Goal: Transaction & Acquisition: Purchase product/service

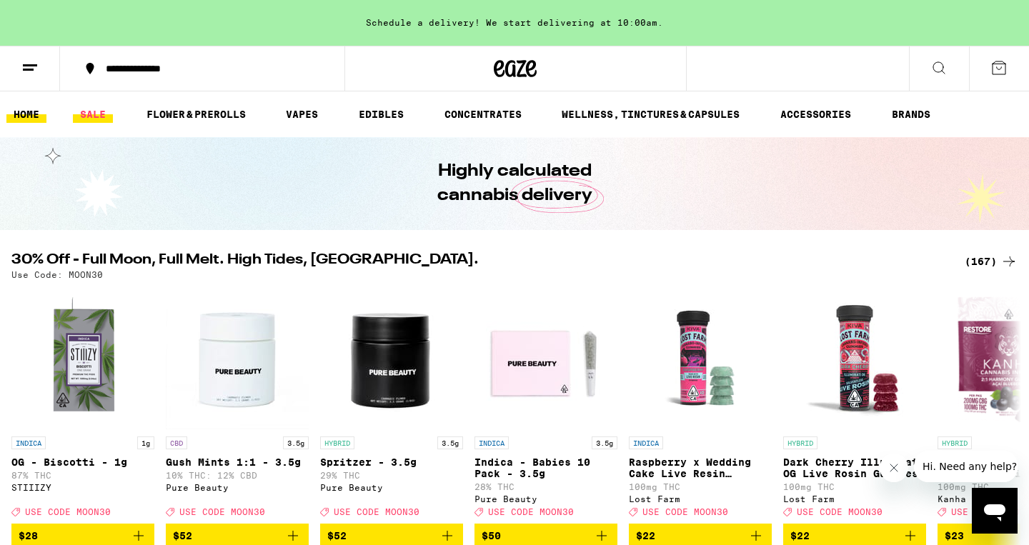
click at [101, 114] on link "SALE" at bounding box center [93, 114] width 40 height 17
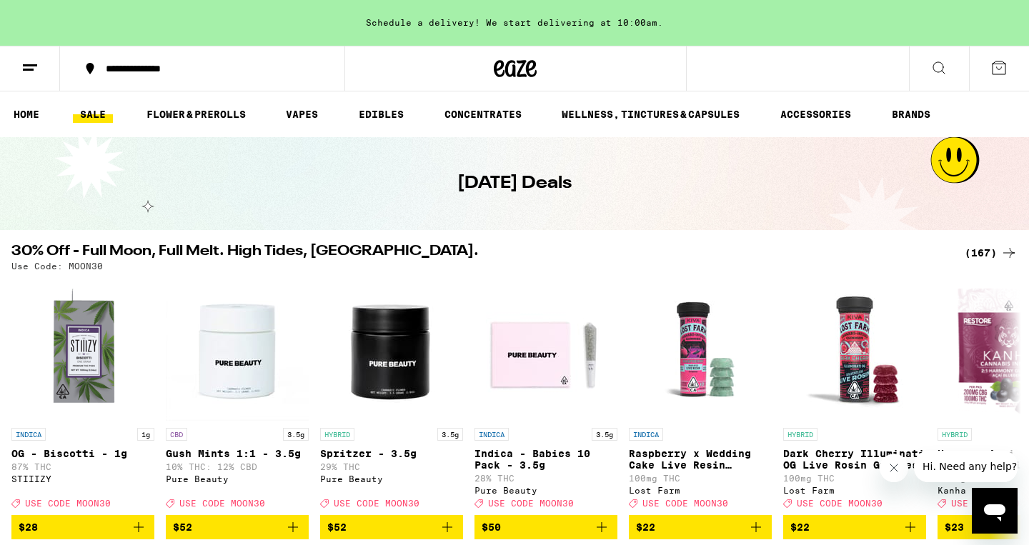
click at [984, 246] on div "(167)" at bounding box center [990, 252] width 53 height 17
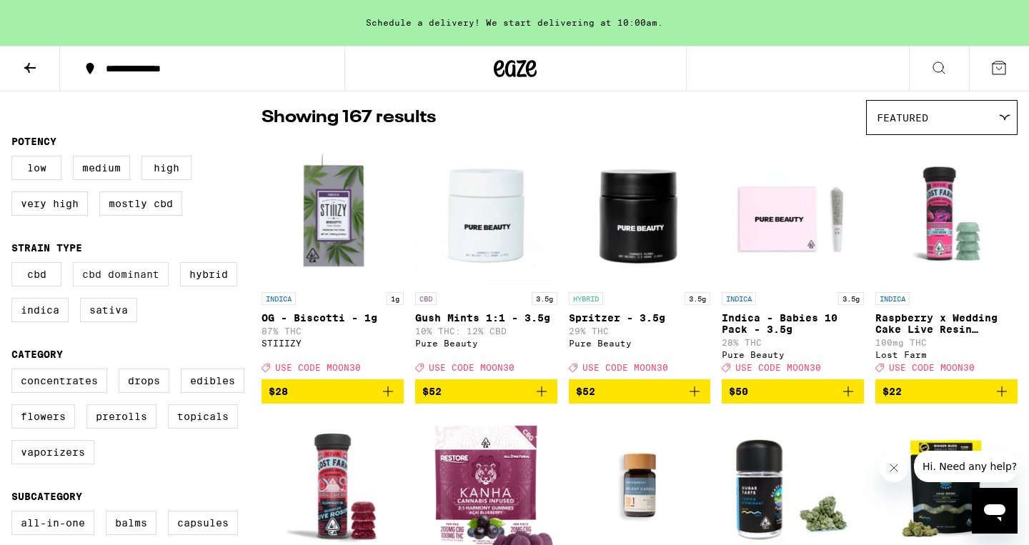
scroll to position [111, 0]
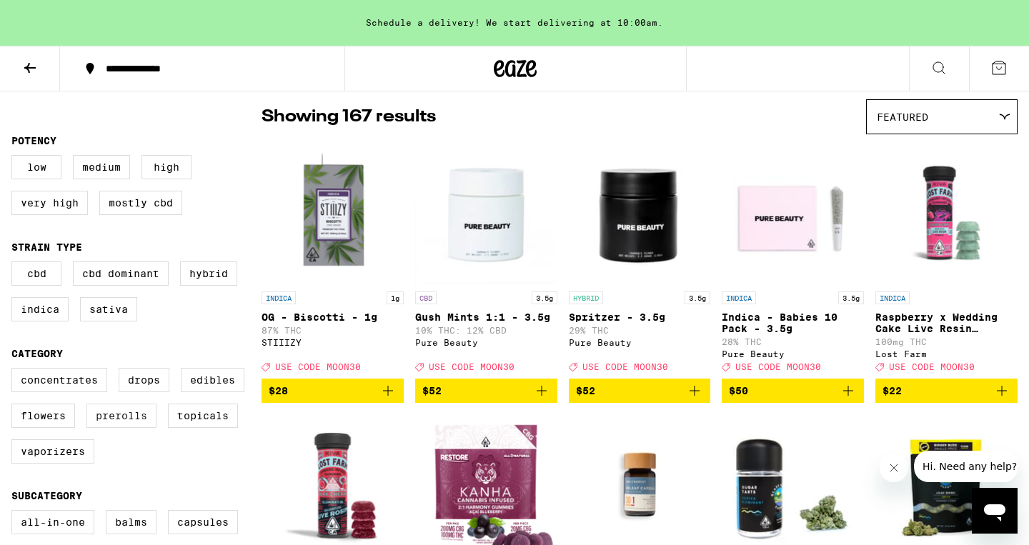
click at [119, 428] on label "Prerolls" at bounding box center [121, 416] width 70 height 24
click at [15, 371] on input "Prerolls" at bounding box center [14, 370] width 1 height 1
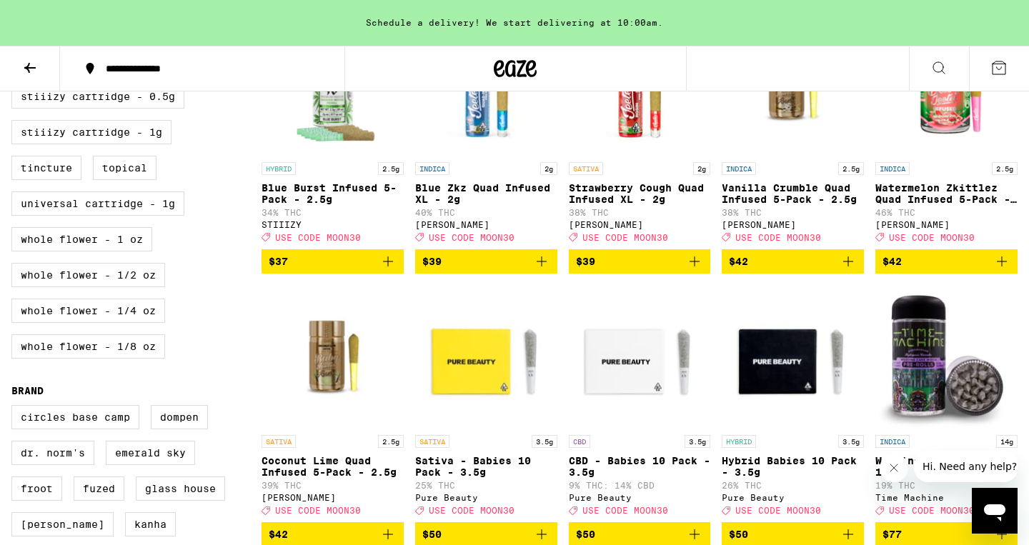
scroll to position [788, 0]
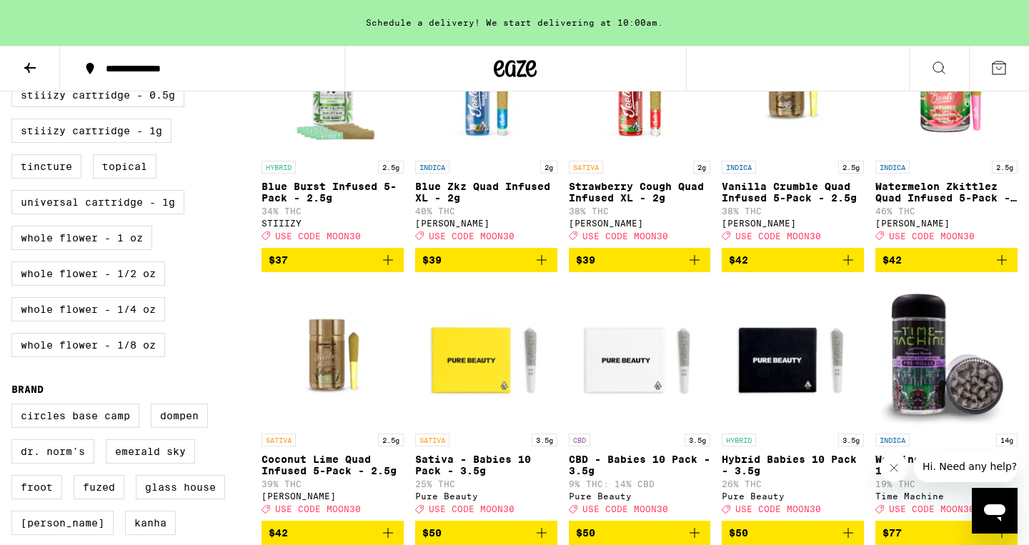
click at [1003, 269] on icon "Add to bag" at bounding box center [1001, 259] width 17 height 17
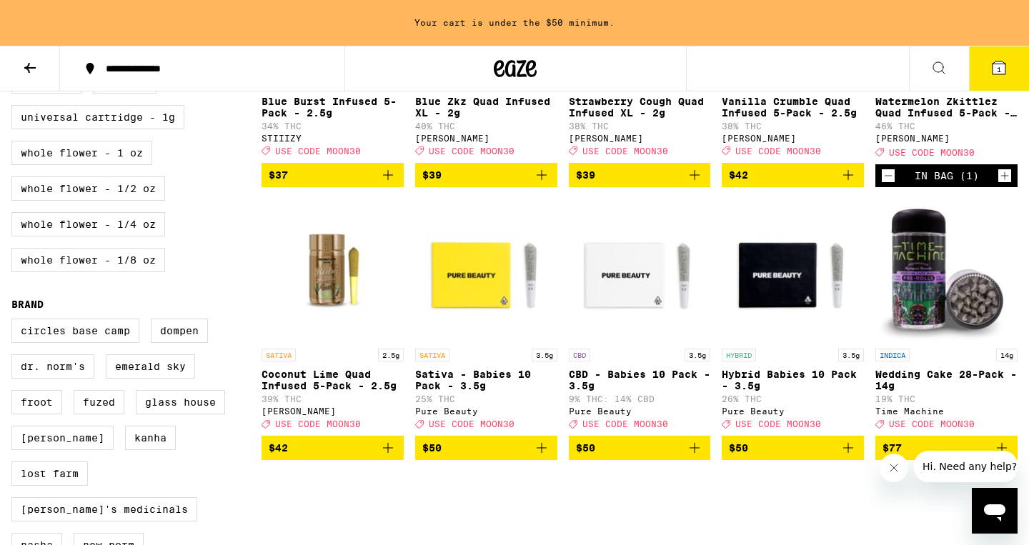
scroll to position [888, 0]
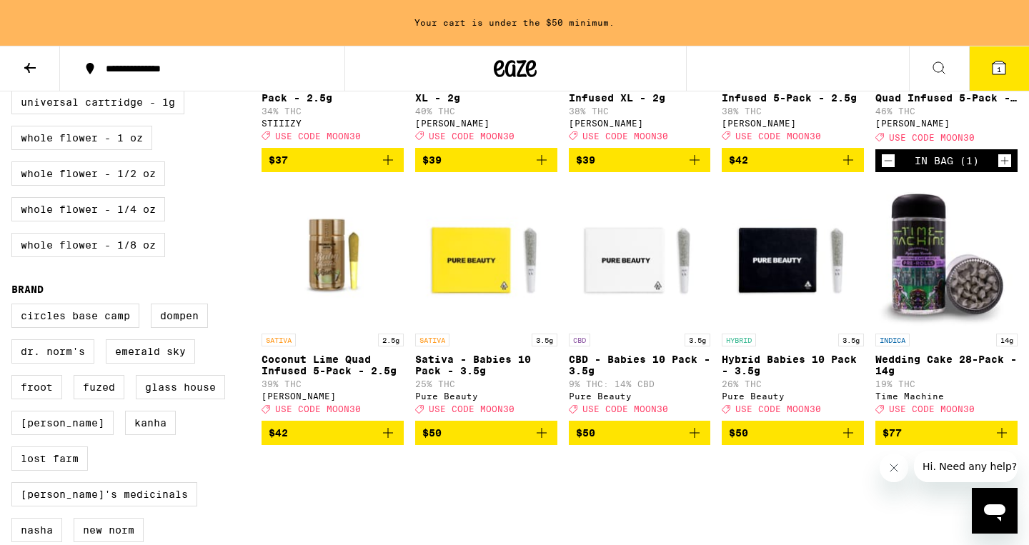
click at [393, 441] on icon "Add to bag" at bounding box center [387, 432] width 17 height 17
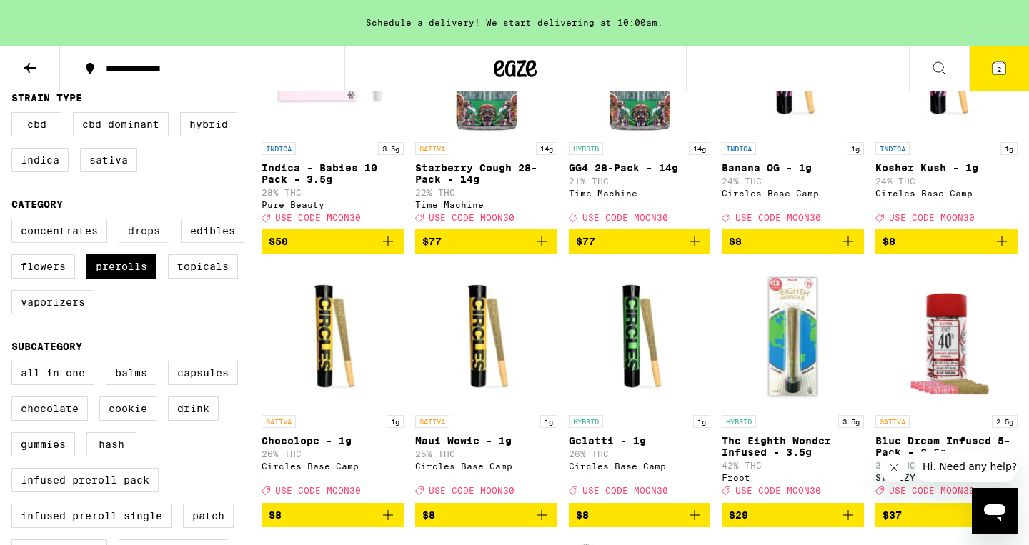
scroll to position [256, 0]
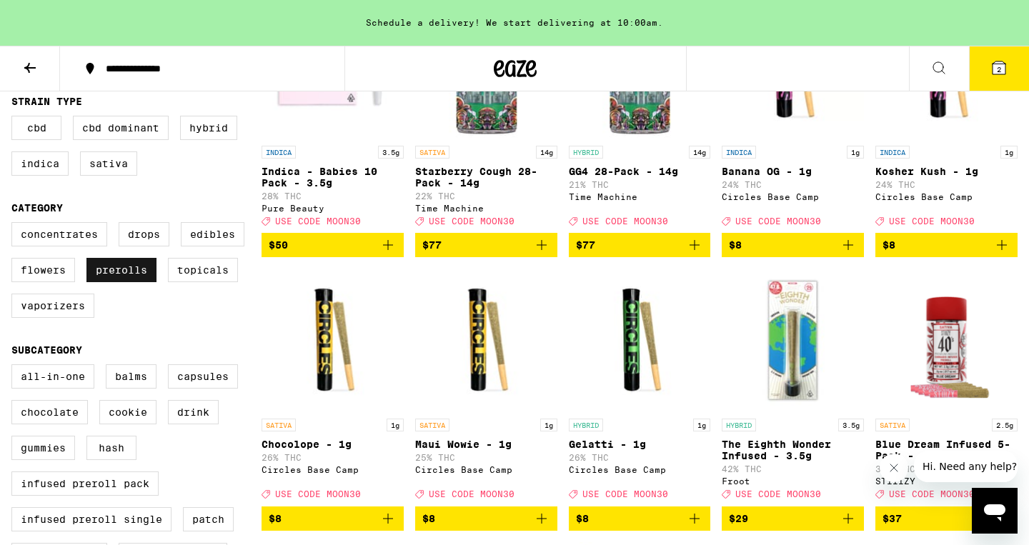
click at [129, 282] on label "Prerolls" at bounding box center [121, 270] width 70 height 24
click at [15, 225] on input "Prerolls" at bounding box center [14, 224] width 1 height 1
checkbox input "false"
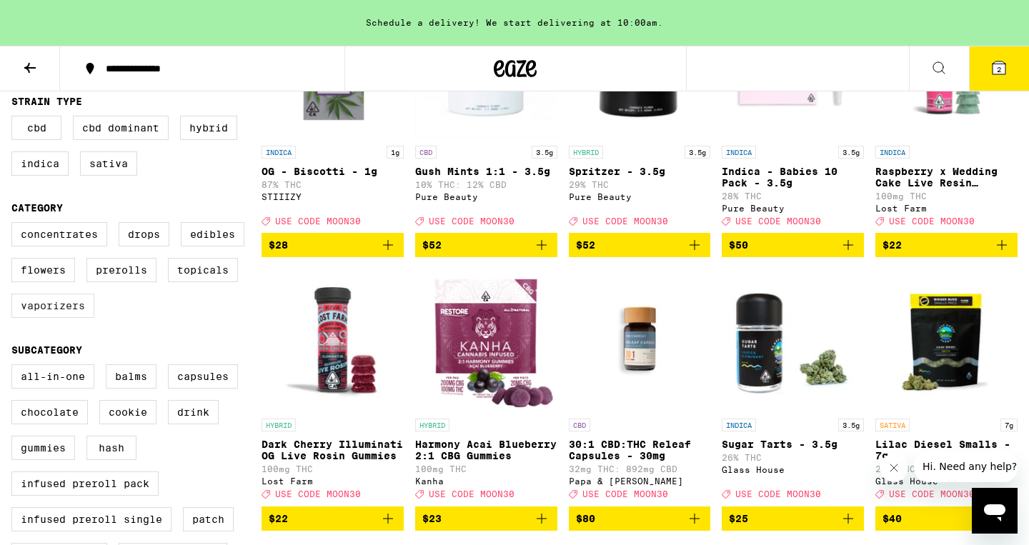
click at [50, 318] on label "Vaporizers" at bounding box center [52, 306] width 83 height 24
click at [15, 225] on input "Vaporizers" at bounding box center [14, 224] width 1 height 1
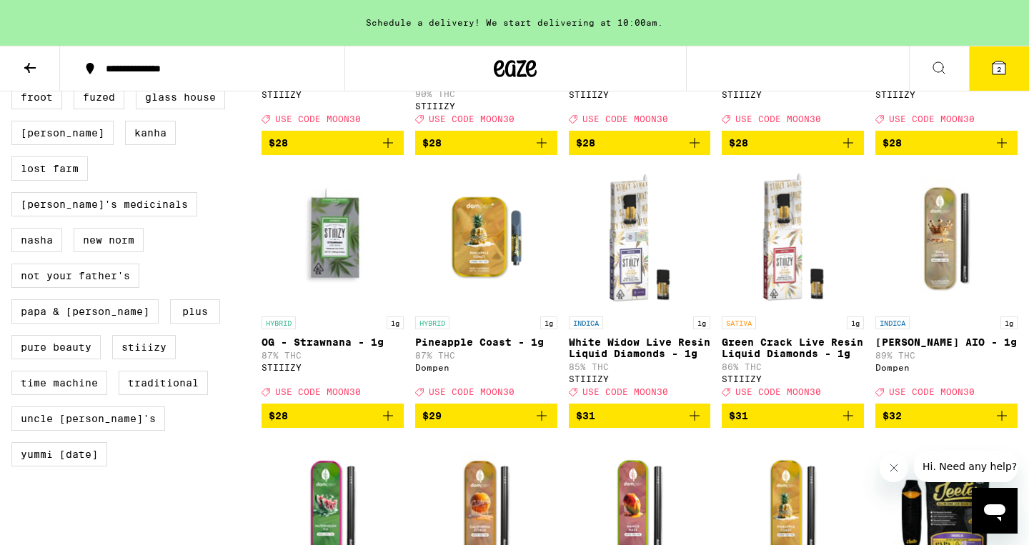
scroll to position [1274, 0]
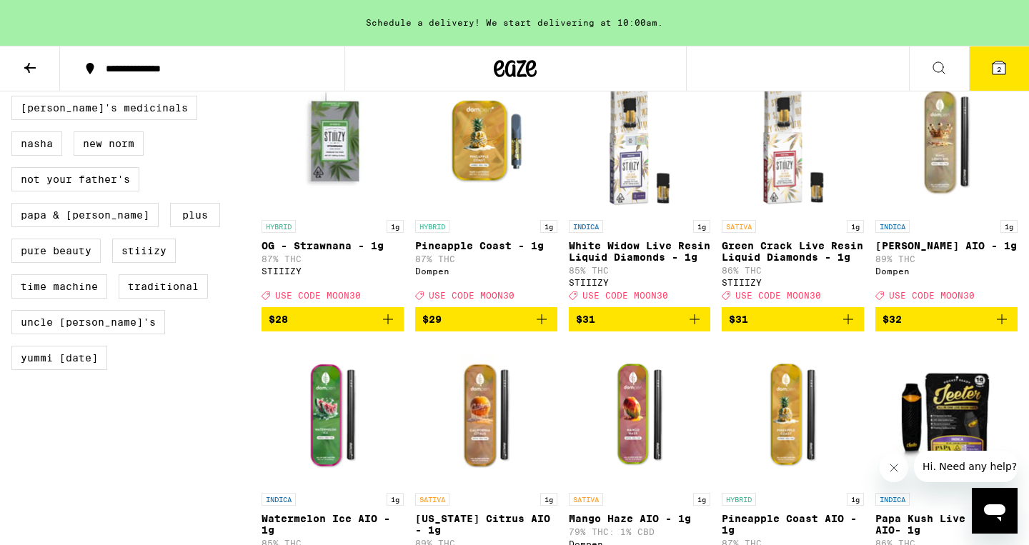
click at [543, 328] on icon "Add to bag" at bounding box center [541, 319] width 17 height 17
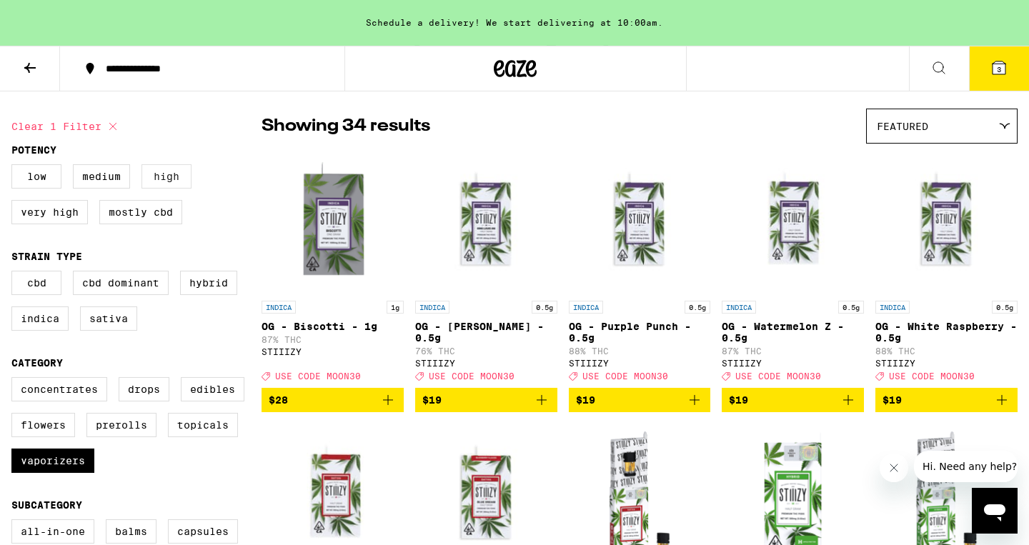
scroll to position [154, 0]
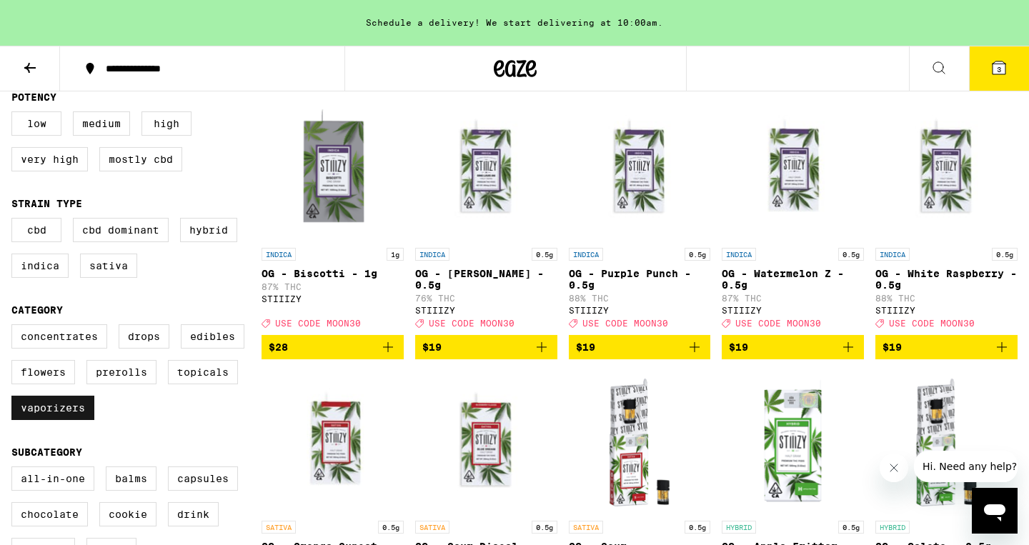
click at [44, 420] on label "Vaporizers" at bounding box center [52, 408] width 83 height 24
click at [15, 327] on input "Vaporizers" at bounding box center [14, 326] width 1 height 1
checkbox input "false"
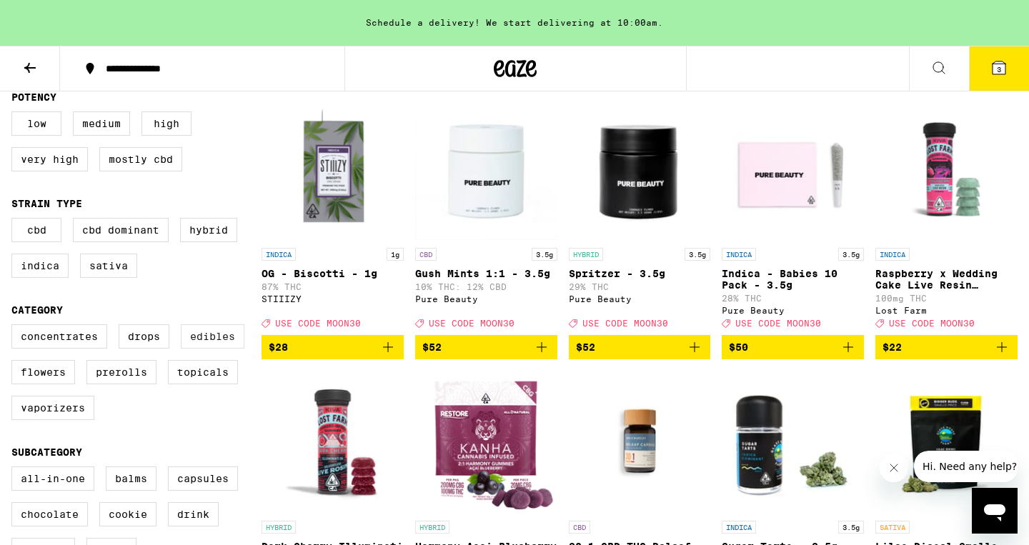
click at [207, 349] on label "Edibles" at bounding box center [213, 336] width 64 height 24
click at [15, 327] on input "Edibles" at bounding box center [14, 326] width 1 height 1
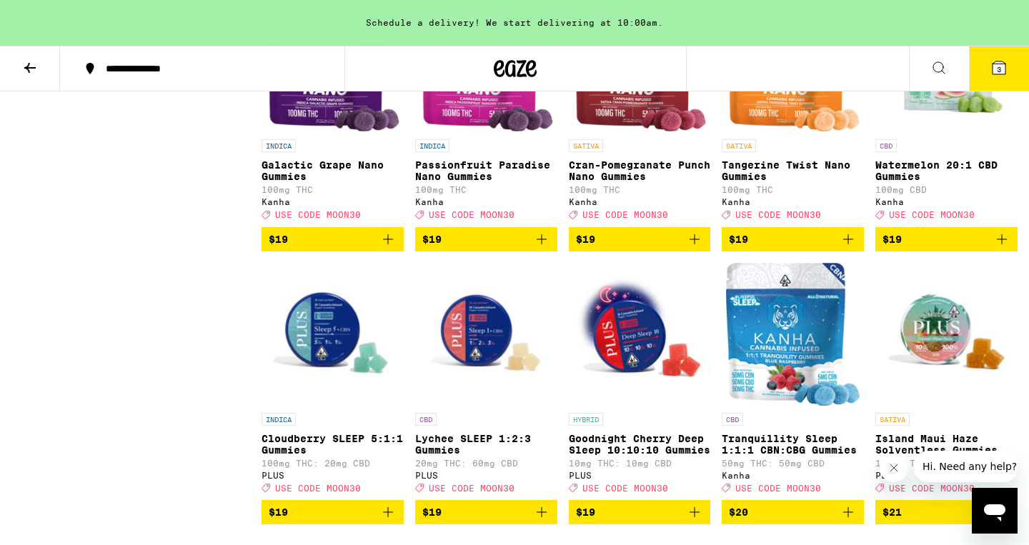
scroll to position [2928, 0]
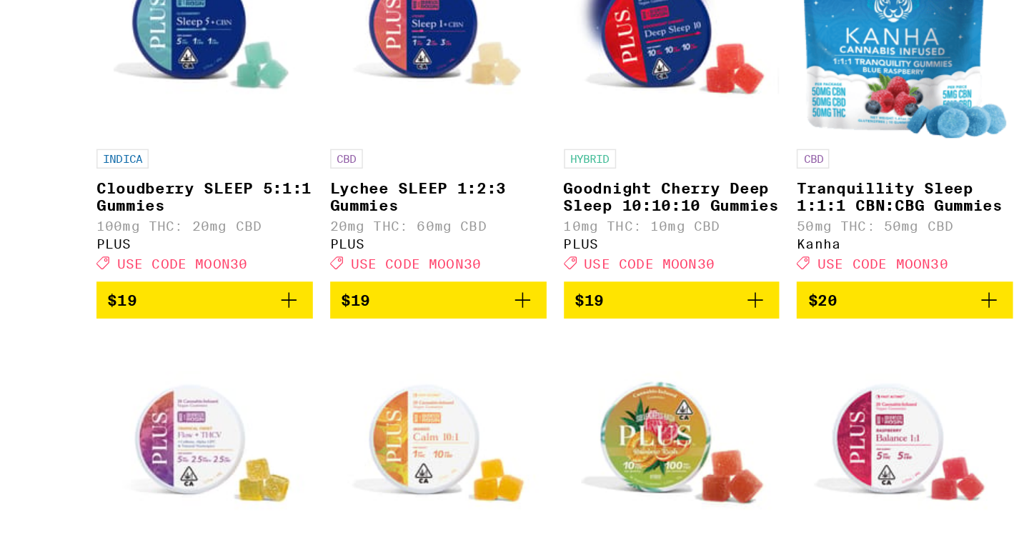
click at [698, 301] on icon "Add to bag" at bounding box center [694, 292] width 17 height 17
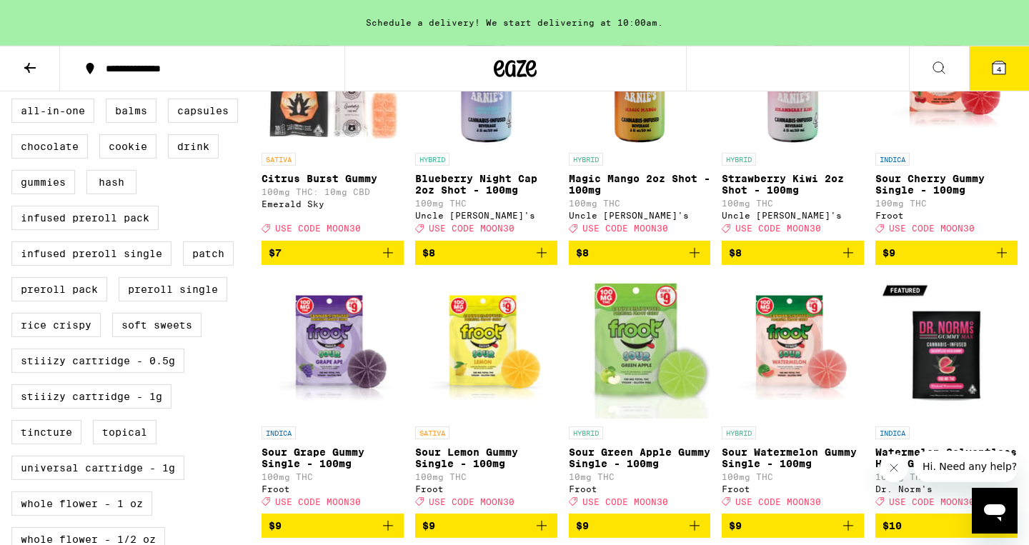
scroll to position [319, 0]
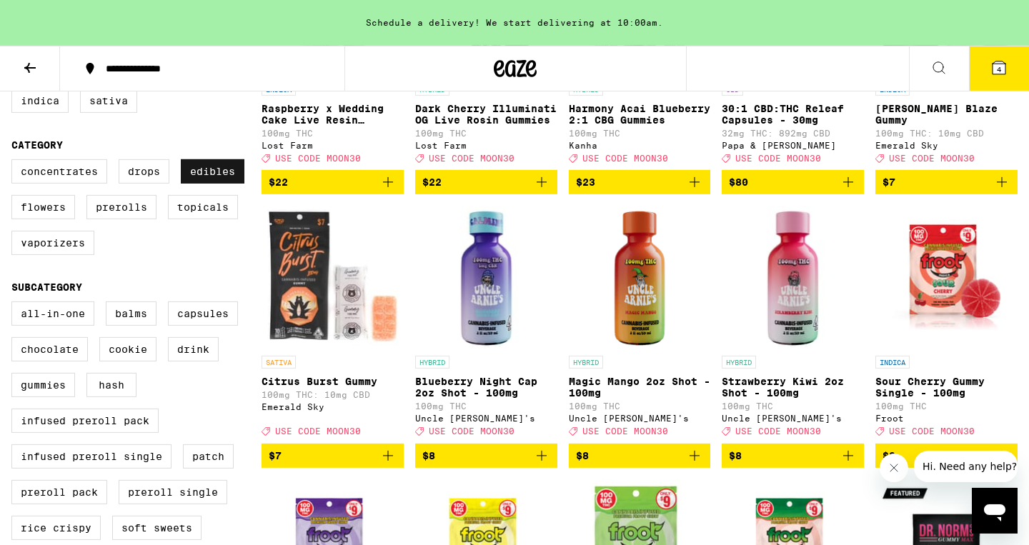
click at [214, 184] on label "Edibles" at bounding box center [213, 171] width 64 height 24
click at [15, 162] on input "Edibles" at bounding box center [14, 161] width 1 height 1
checkbox input "false"
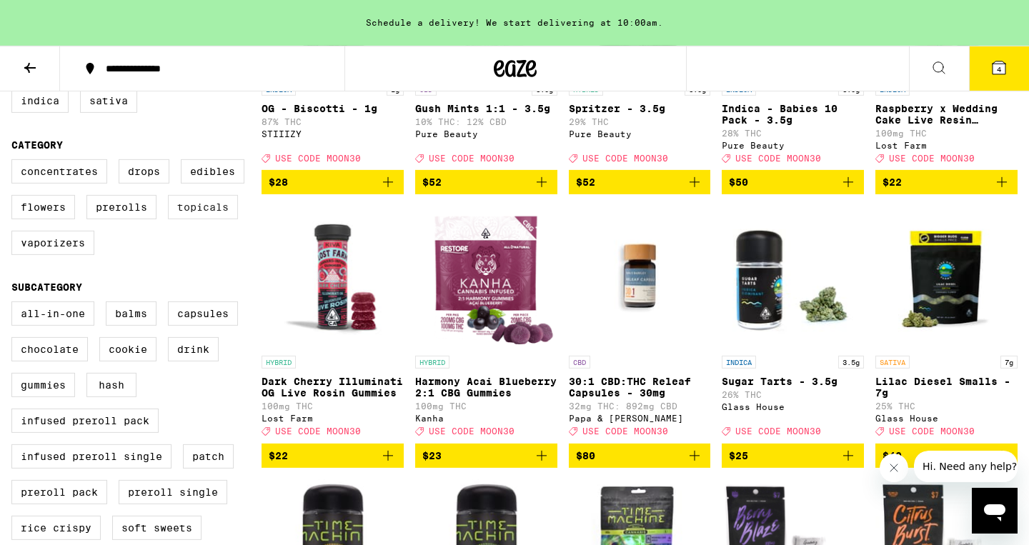
click at [215, 219] on label "Topicals" at bounding box center [203, 207] width 70 height 24
click at [15, 162] on input "Topicals" at bounding box center [14, 161] width 1 height 1
checkbox input "true"
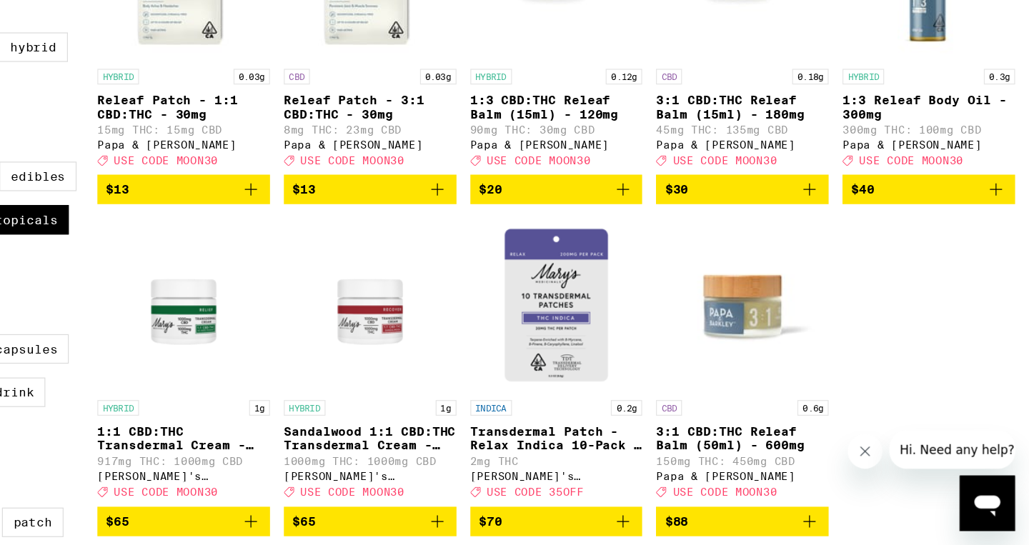
scroll to position [286, 0]
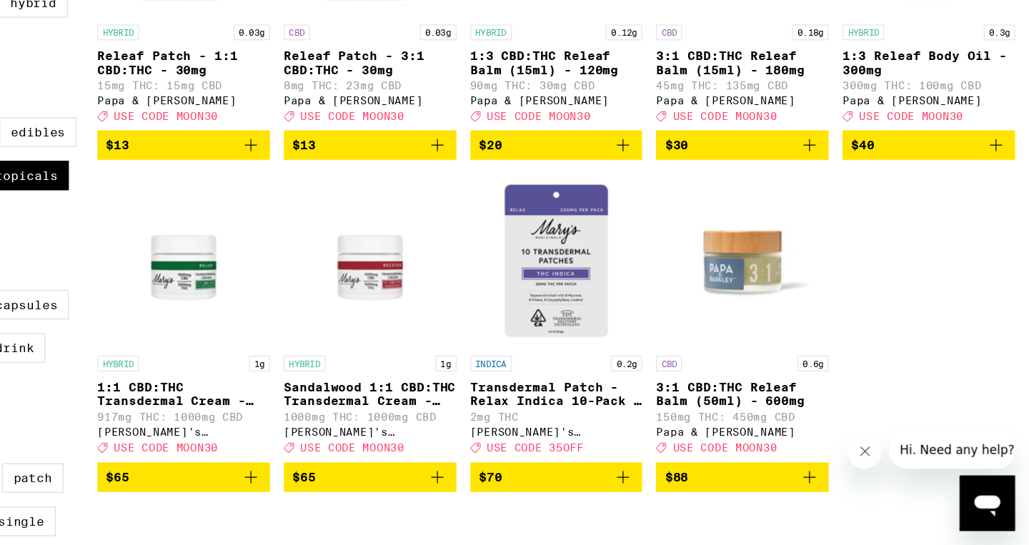
click at [851, 498] on icon "Add to bag" at bounding box center [847, 489] width 17 height 17
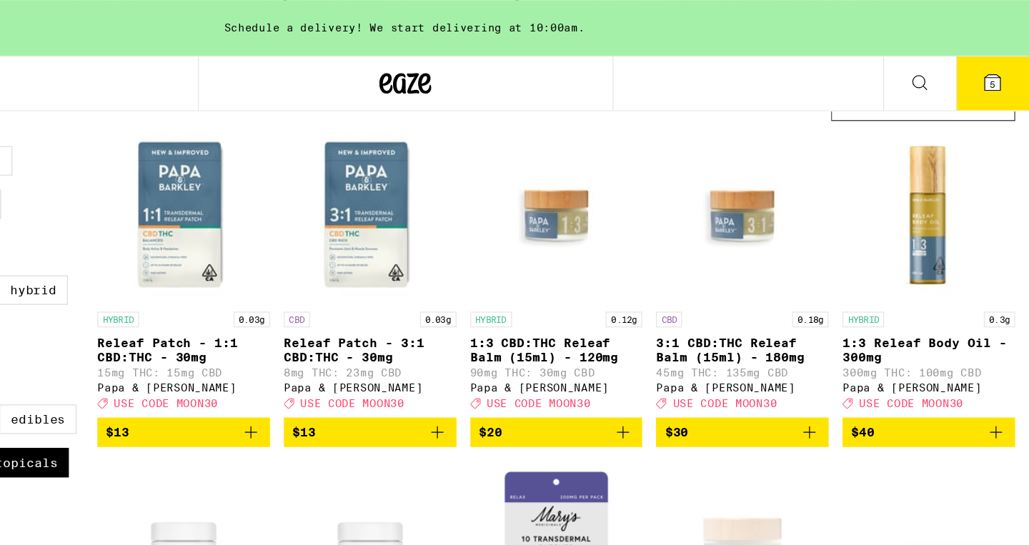
scroll to position [0, 0]
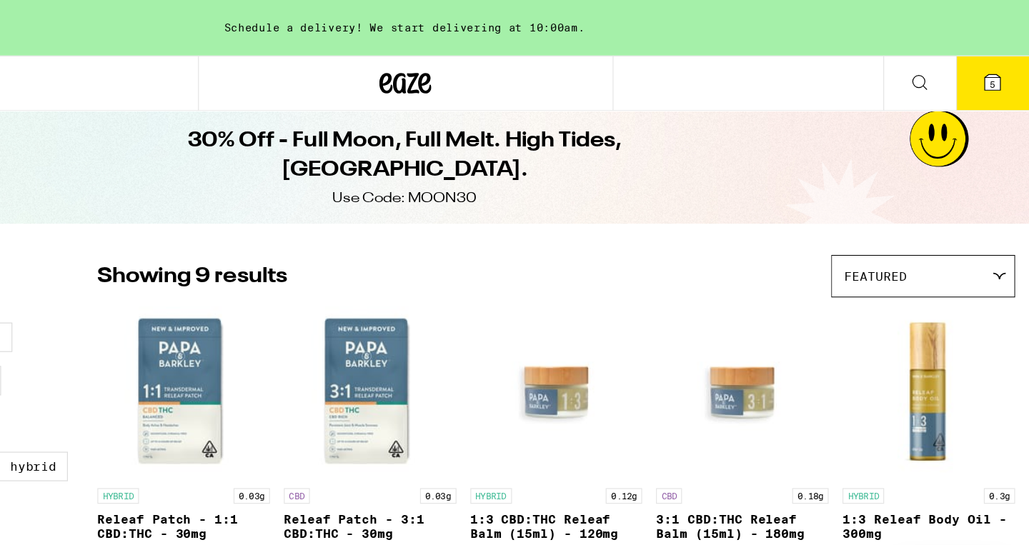
click at [998, 69] on span "5" at bounding box center [999, 69] width 4 height 9
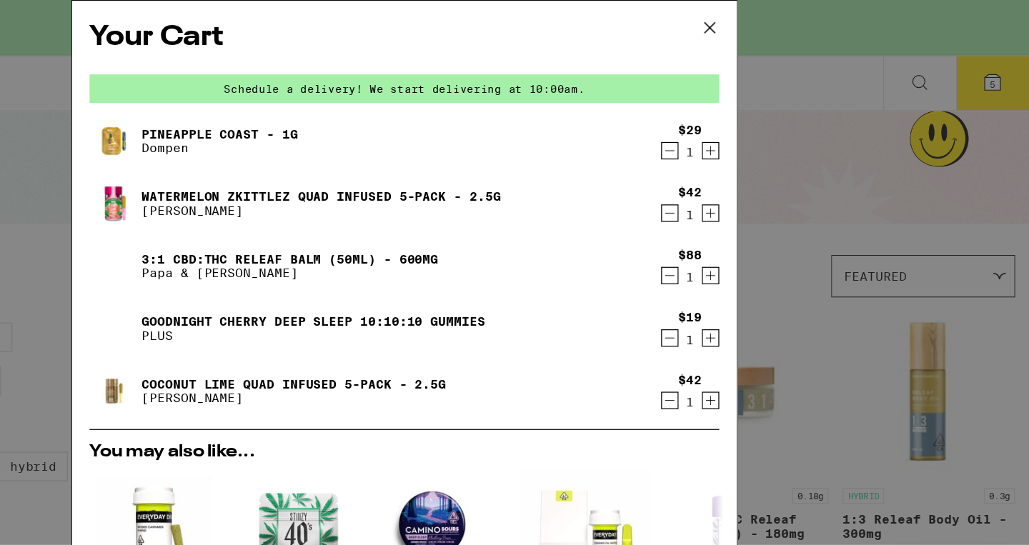
click at [733, 176] on icon "Decrement" at bounding box center [733, 175] width 13 height 17
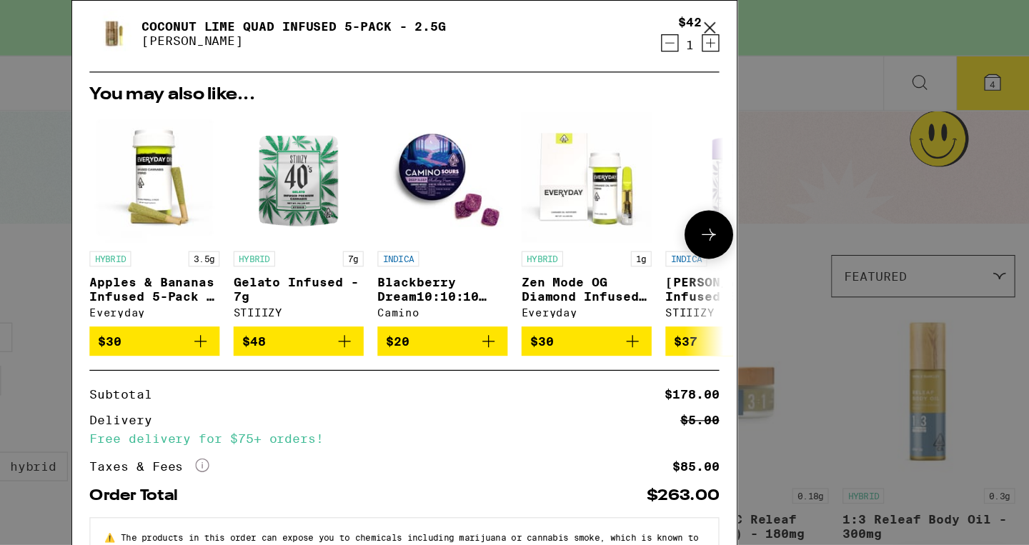
scroll to position [254, 0]
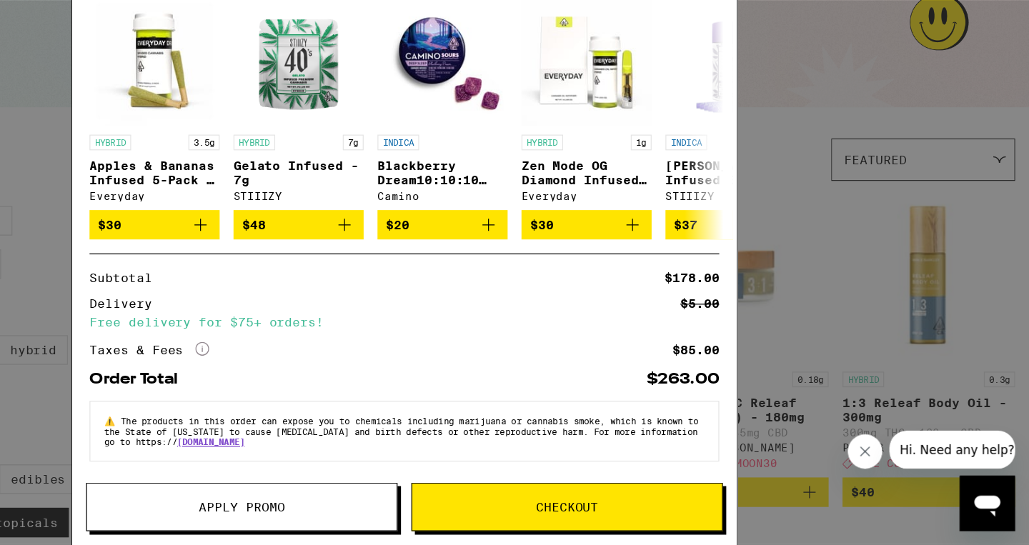
click at [398, 514] on span "Apply Promo" at bounding box center [380, 514] width 71 height 10
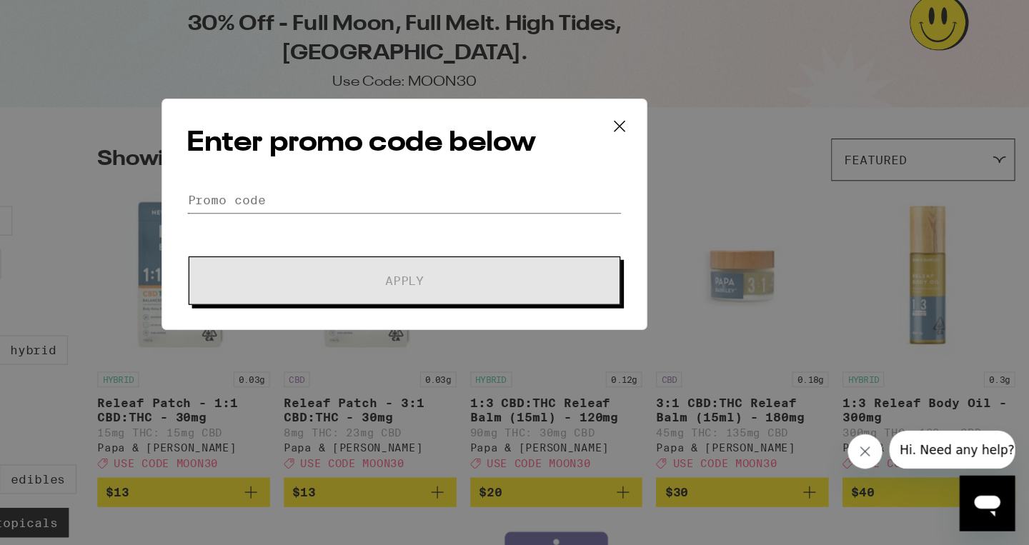
click at [471, 253] on input "Promo Code" at bounding box center [514, 260] width 359 height 21
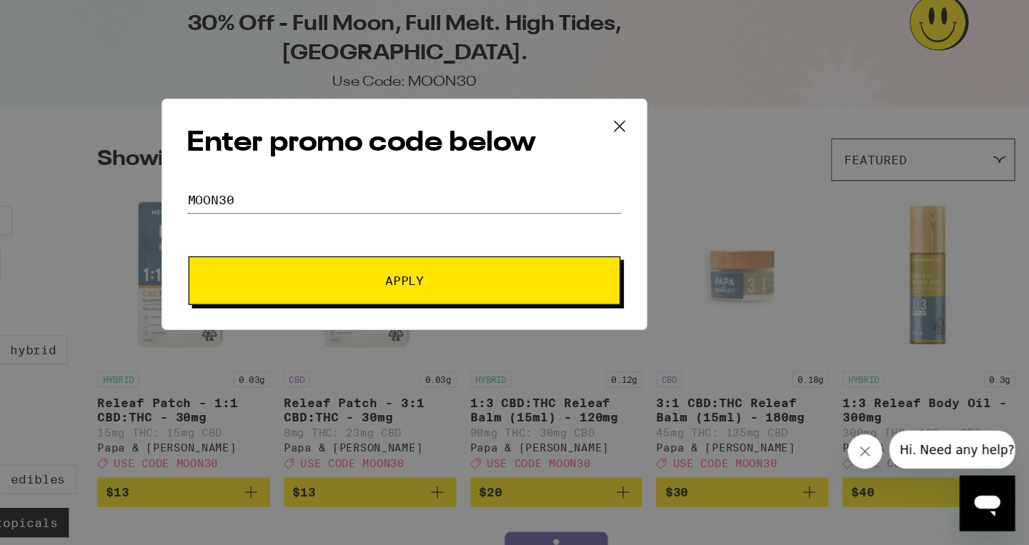
type input "MOON30"
click at [336, 307] on button "Apply" at bounding box center [514, 327] width 356 height 40
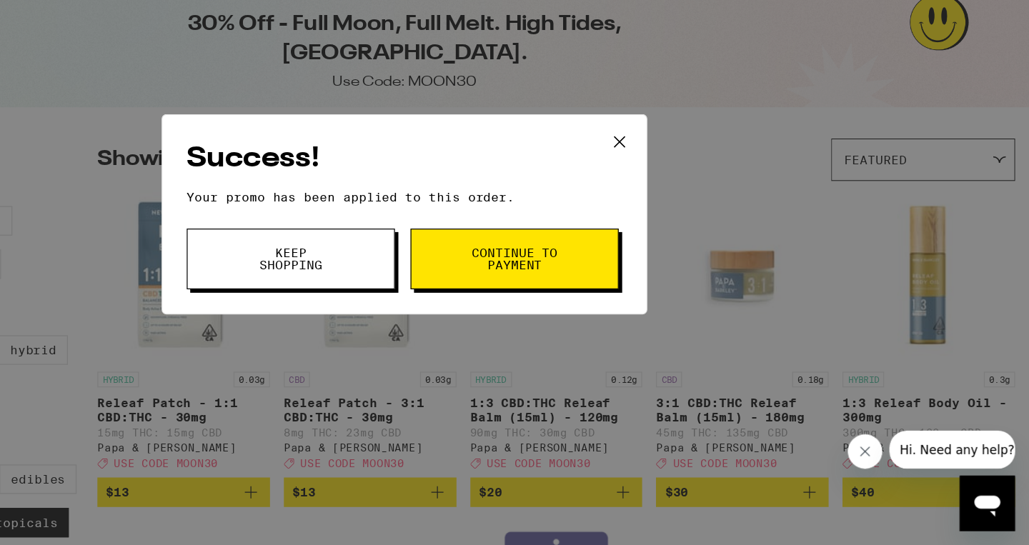
click at [411, 326] on button "Keep Shopping" at bounding box center [420, 309] width 171 height 50
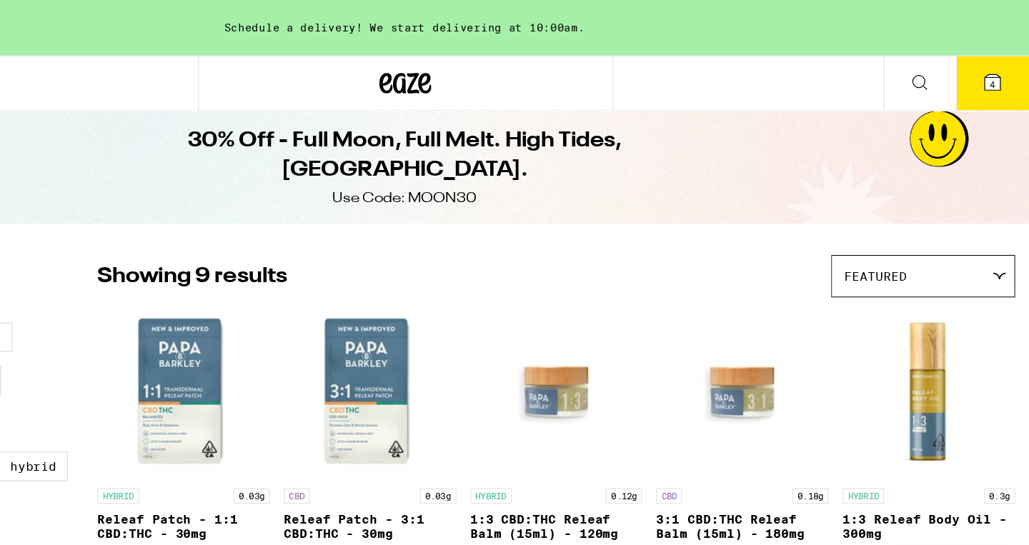
click at [1005, 75] on icon at bounding box center [998, 67] width 17 height 17
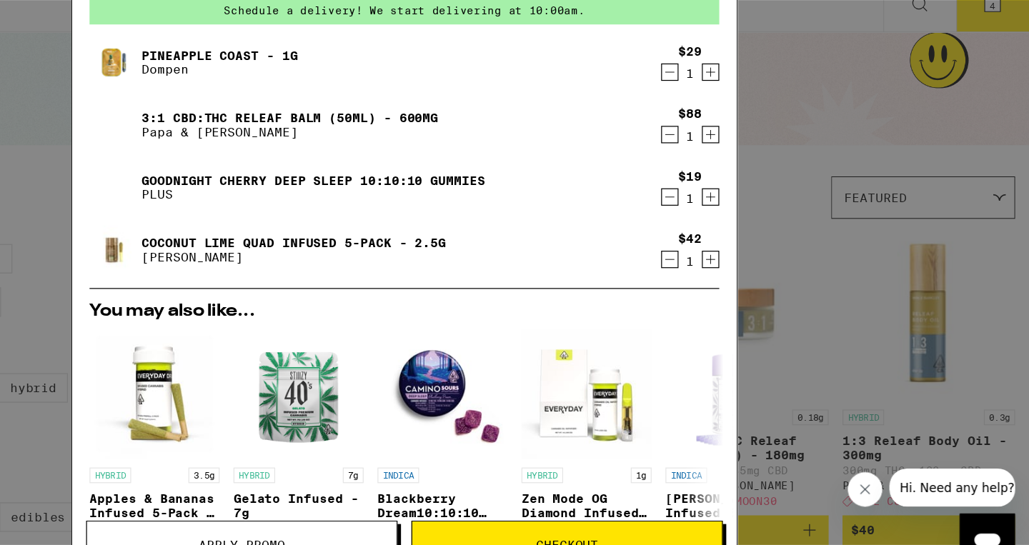
click at [732, 178] on icon "Decrement" at bounding box center [733, 175] width 13 height 17
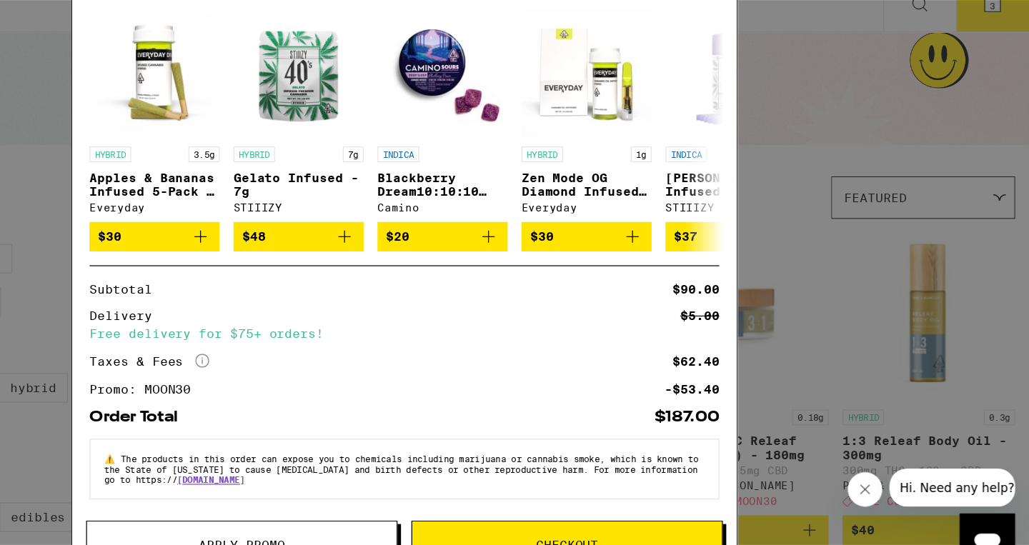
scroll to position [224, 0]
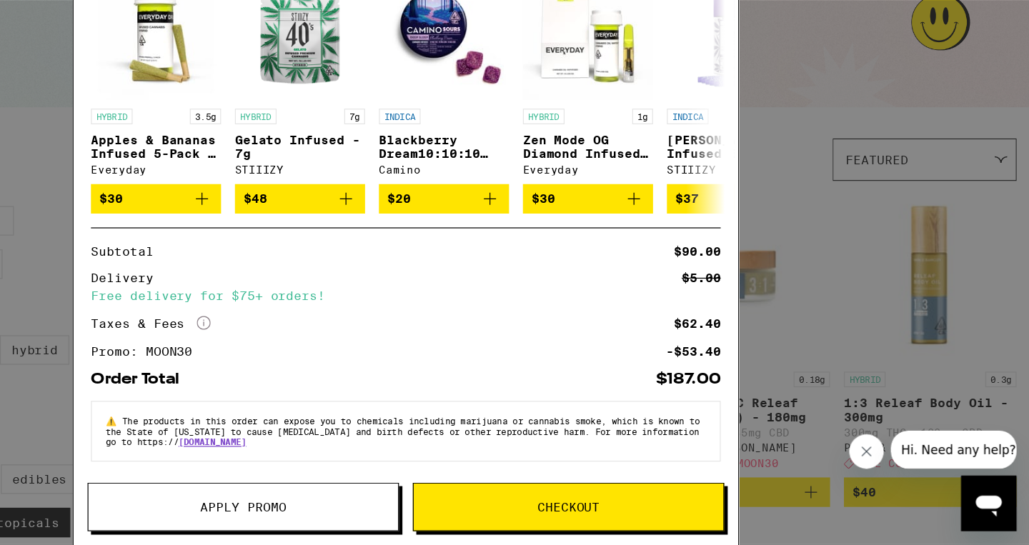
click at [409, 521] on button "Apply Promo" at bounding box center [380, 514] width 256 height 40
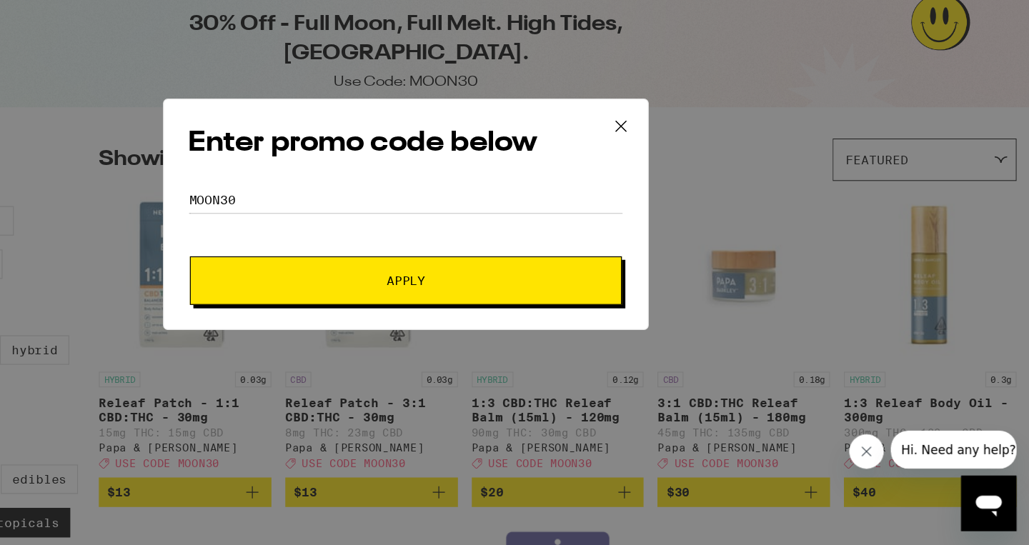
click at [451, 338] on button "Apply" at bounding box center [514, 327] width 356 height 40
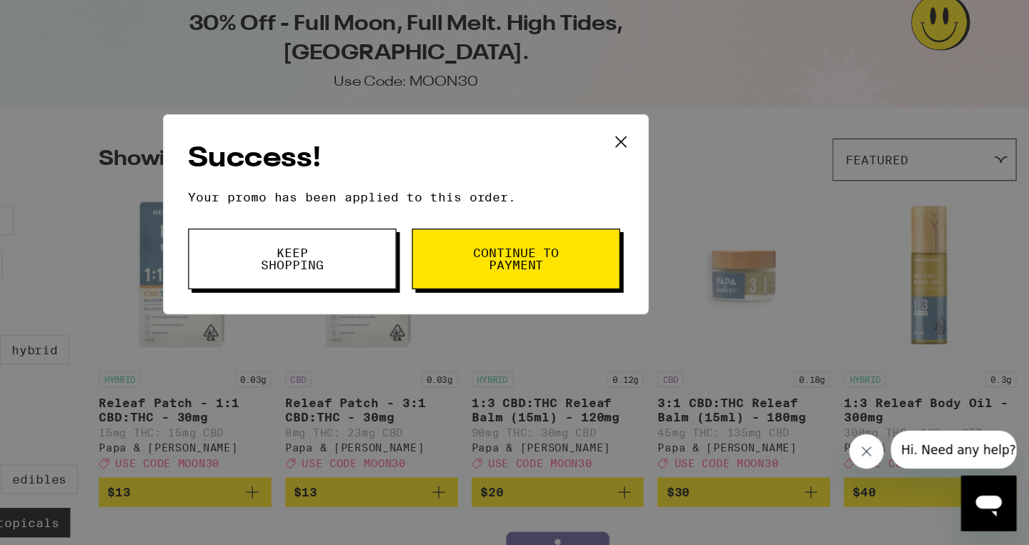
click at [444, 314] on span "Keep Shopping" at bounding box center [420, 309] width 73 height 20
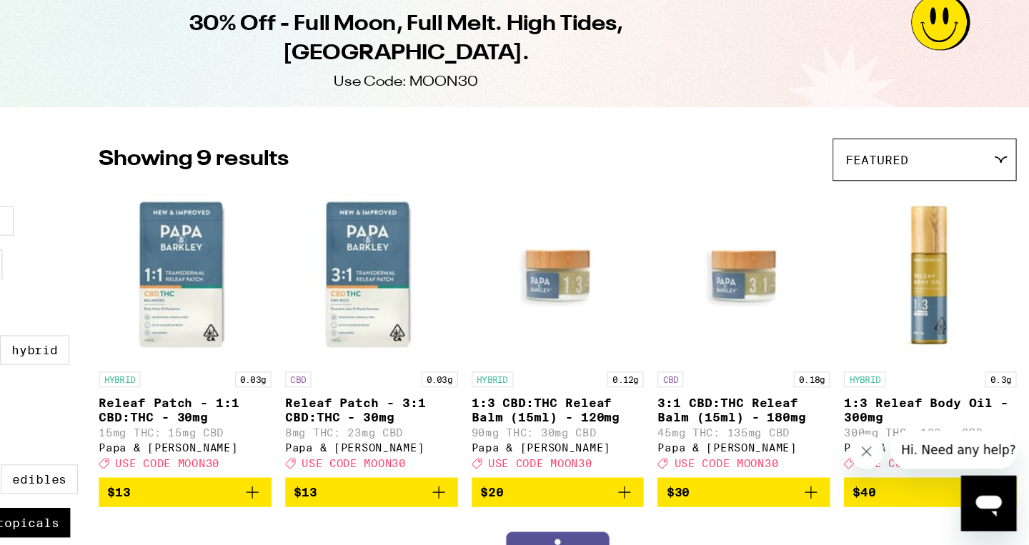
scroll to position [83, 0]
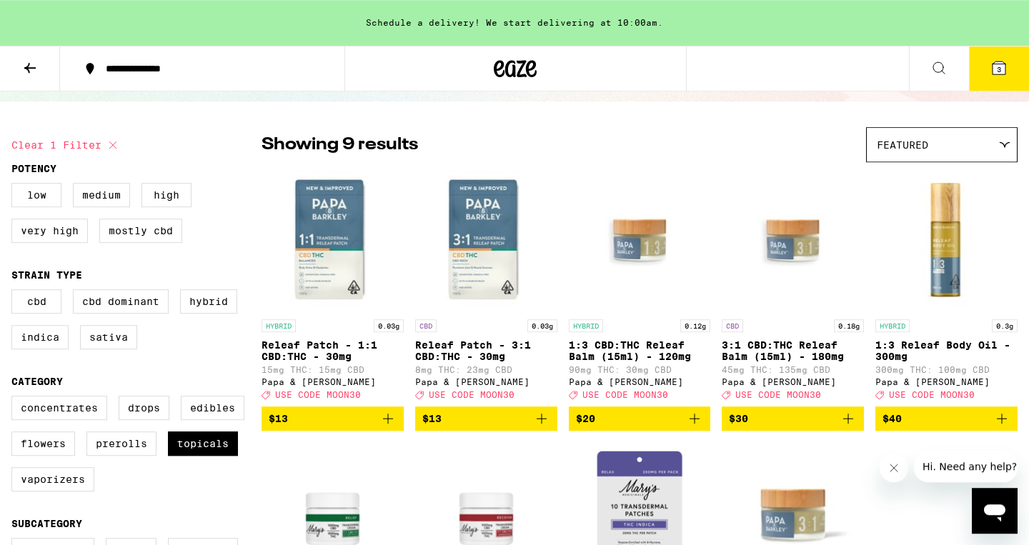
click at [997, 59] on icon at bounding box center [998, 67] width 17 height 17
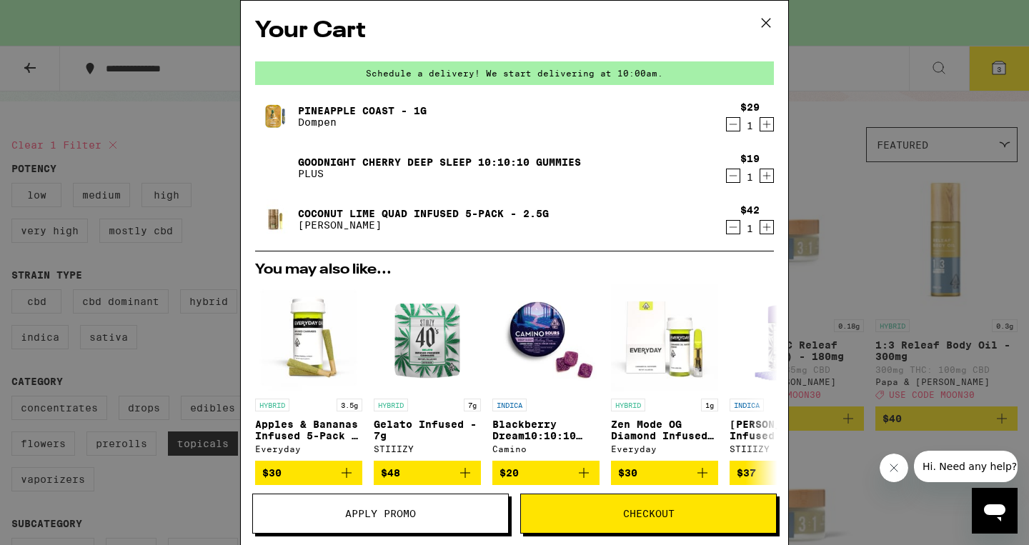
click at [734, 179] on icon "Decrement" at bounding box center [733, 175] width 13 height 17
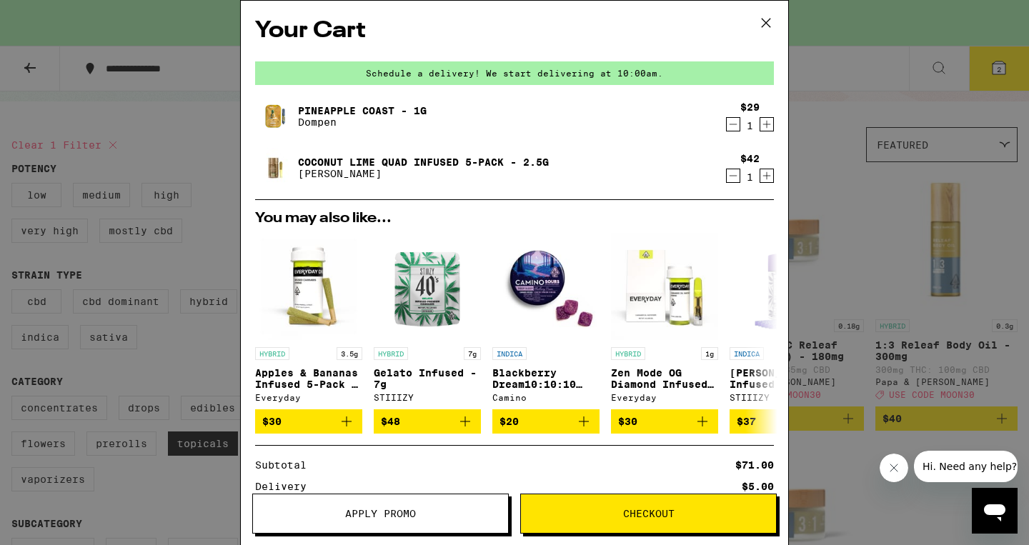
click at [762, 26] on icon at bounding box center [766, 23] width 9 height 9
